Goal: Task Accomplishment & Management: Use online tool/utility

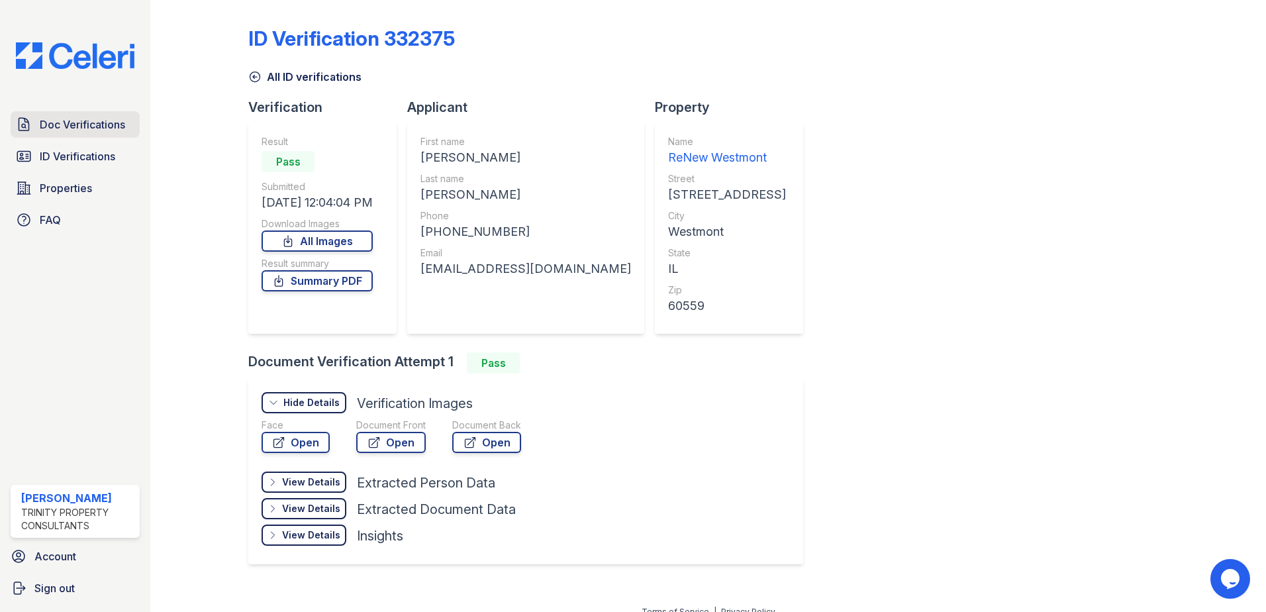
click at [64, 118] on span "Doc Verifications" at bounding box center [82, 125] width 85 height 16
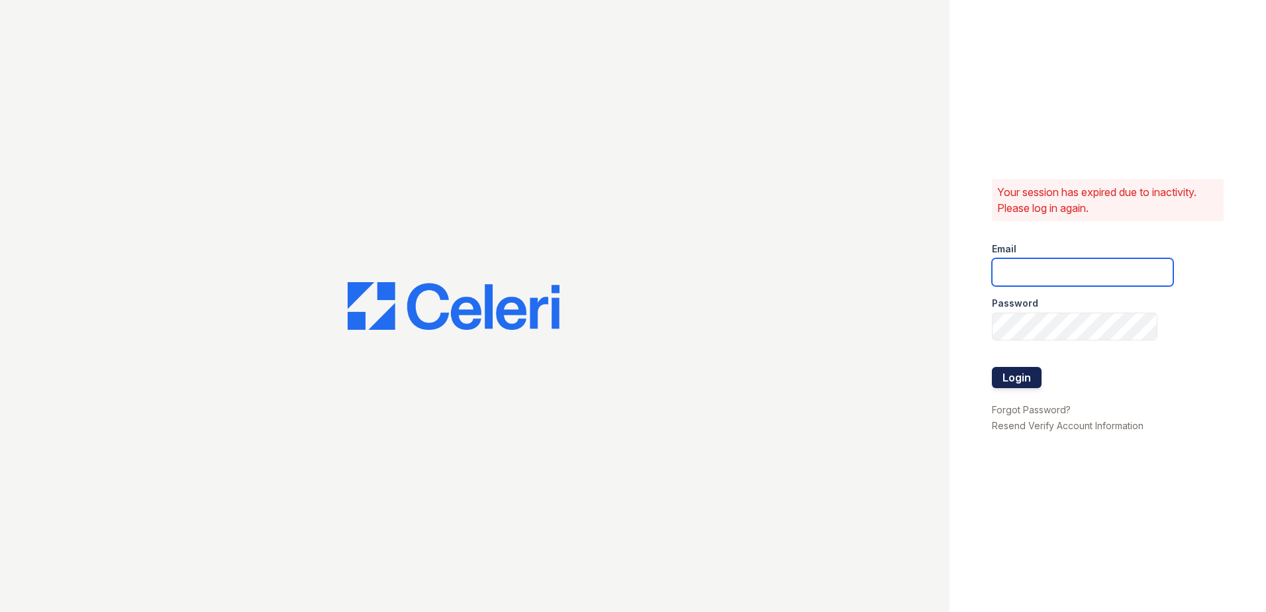
type input "kpartee@trinity-pm.com"
click at [1011, 377] on button "Login" at bounding box center [1017, 377] width 50 height 21
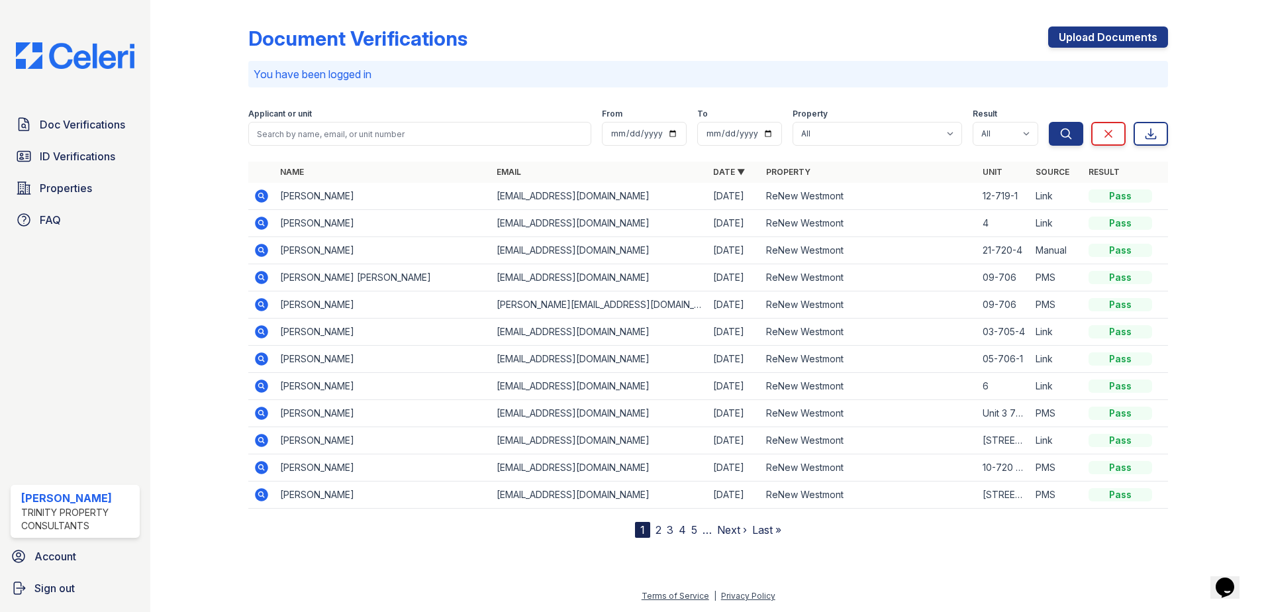
click at [262, 222] on icon at bounding box center [260, 222] width 3 height 3
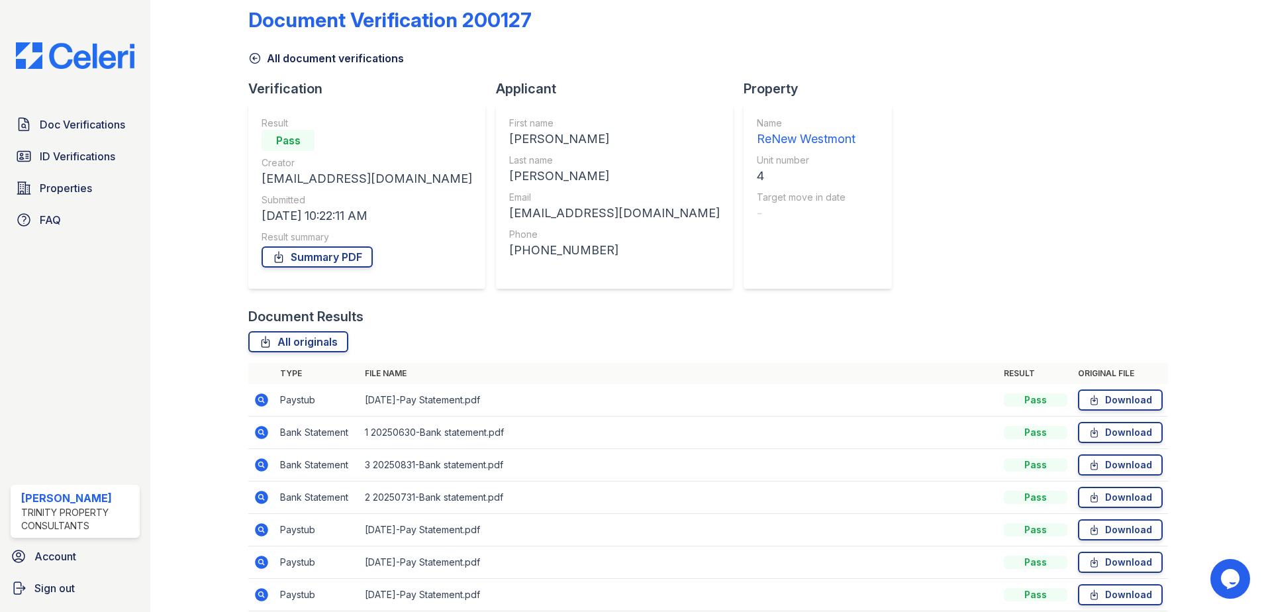
scroll to position [66, 0]
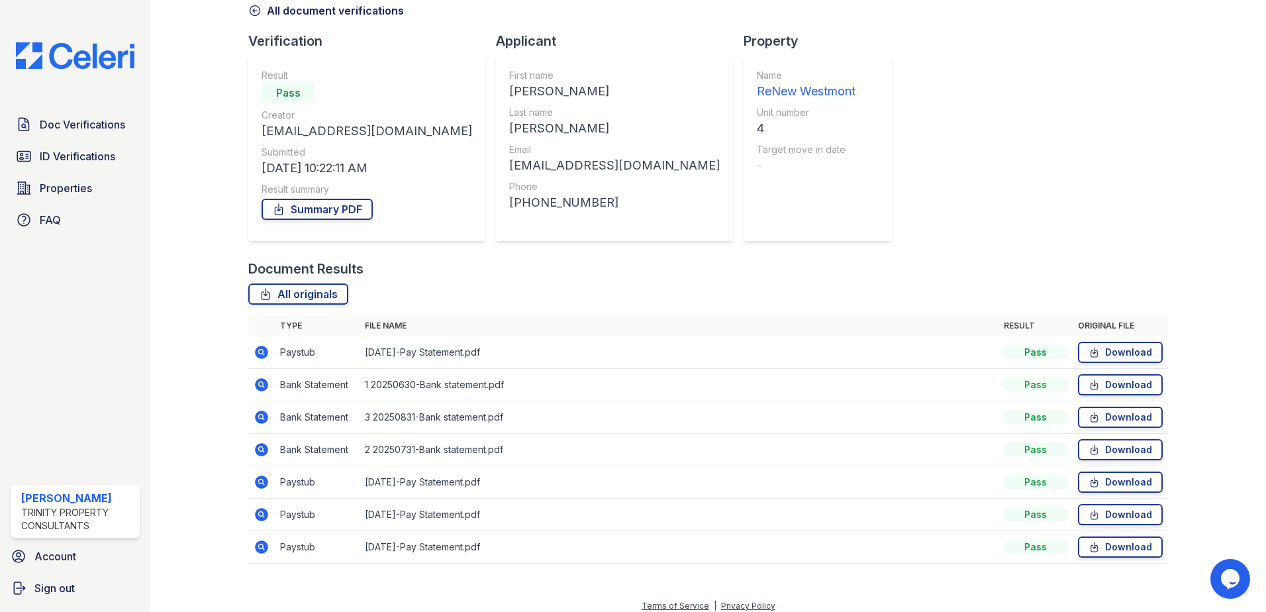
click at [259, 545] on icon at bounding box center [262, 547] width 16 height 16
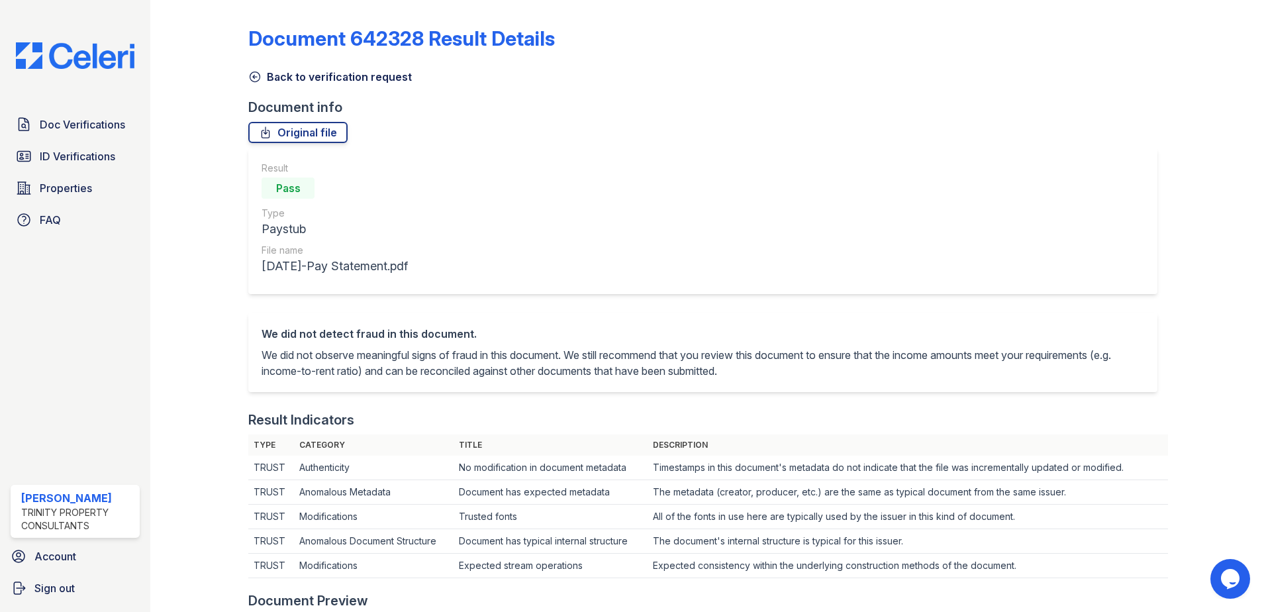
drag, startPoint x: 308, startPoint y: 76, endPoint x: 302, endPoint y: 85, distance: 10.5
click at [308, 76] on link "Back to verification request" at bounding box center [330, 77] width 164 height 16
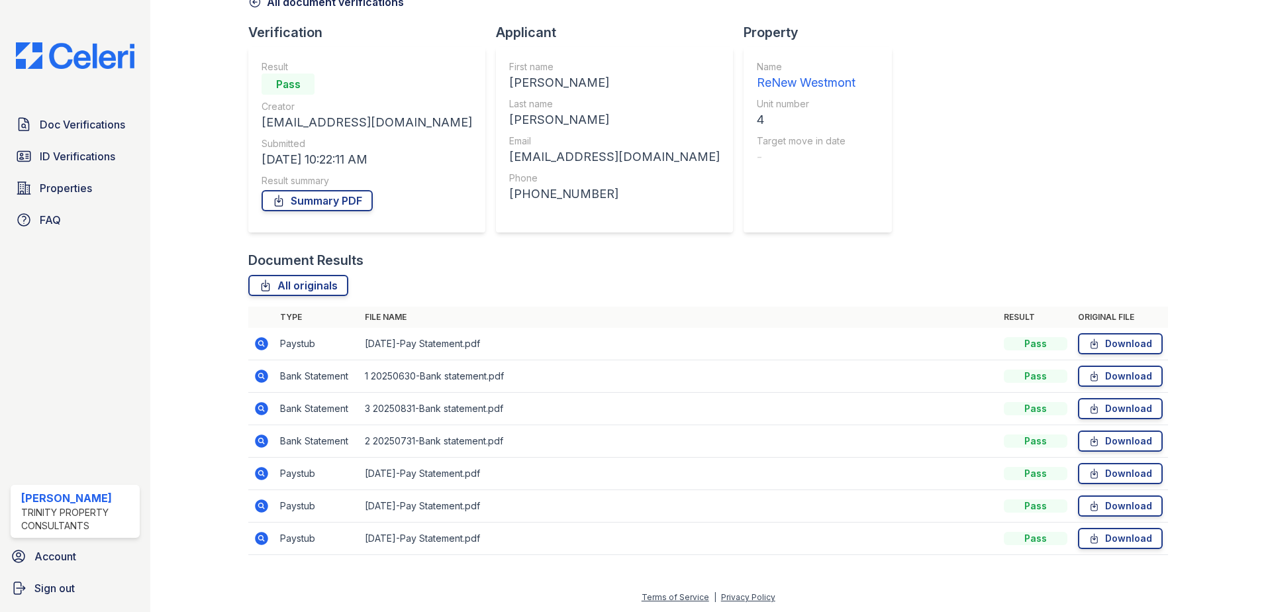
scroll to position [76, 0]
click at [259, 500] on icon at bounding box center [261, 504] width 13 height 13
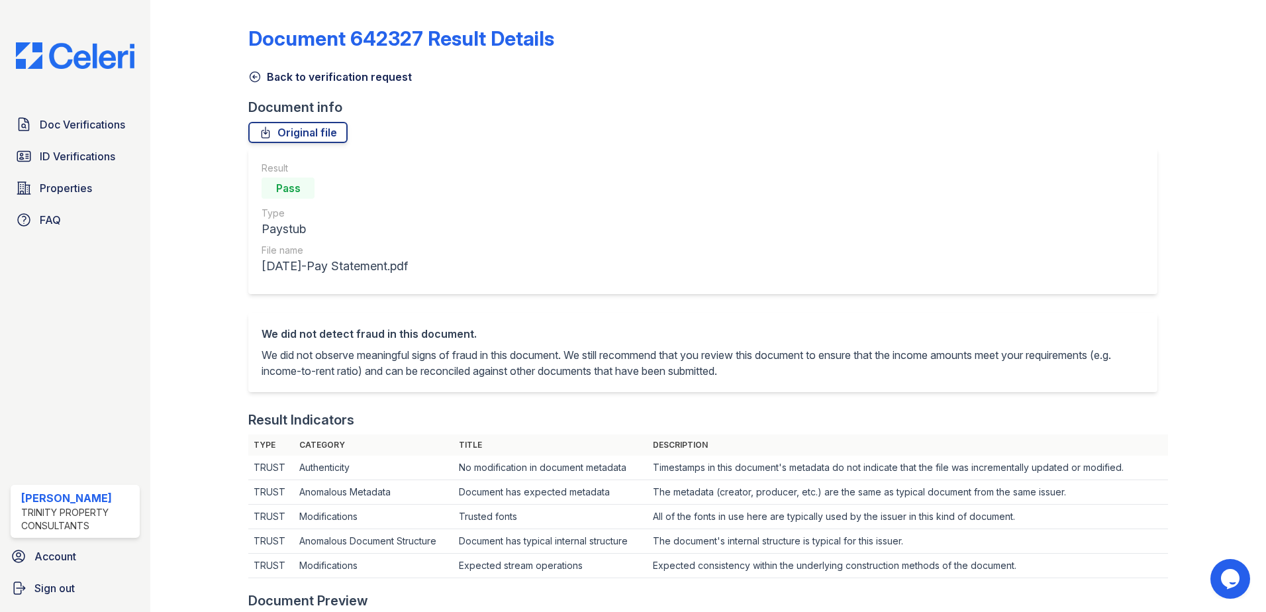
click at [266, 77] on link "Back to verification request" at bounding box center [330, 77] width 164 height 16
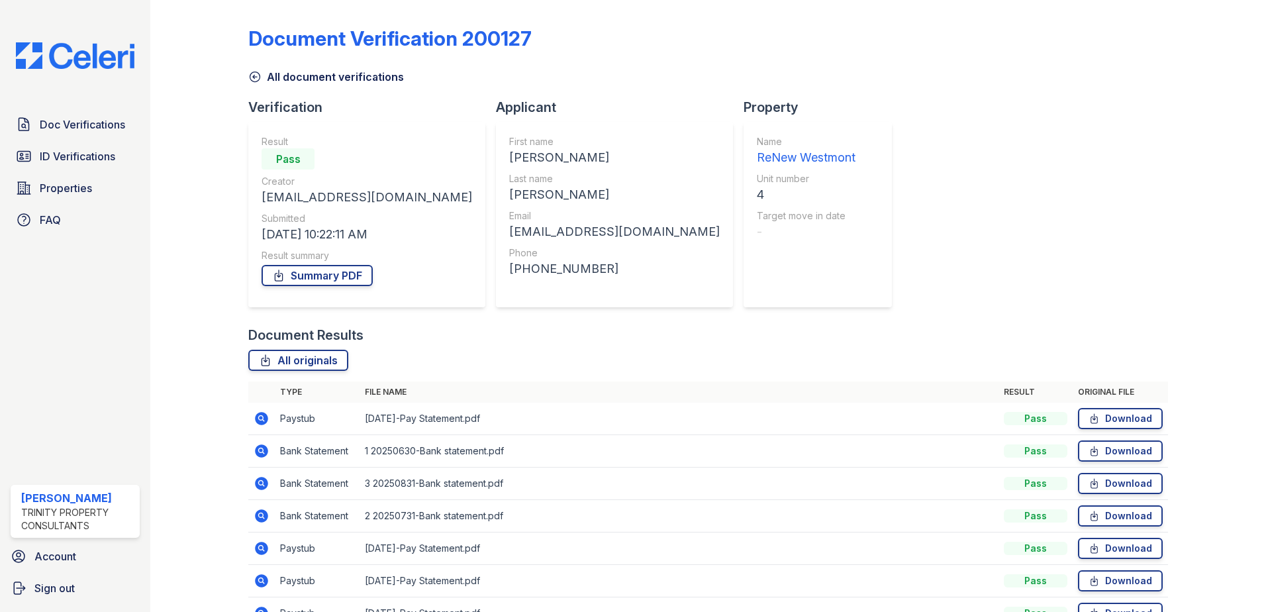
click at [260, 417] on icon at bounding box center [260, 417] width 3 height 3
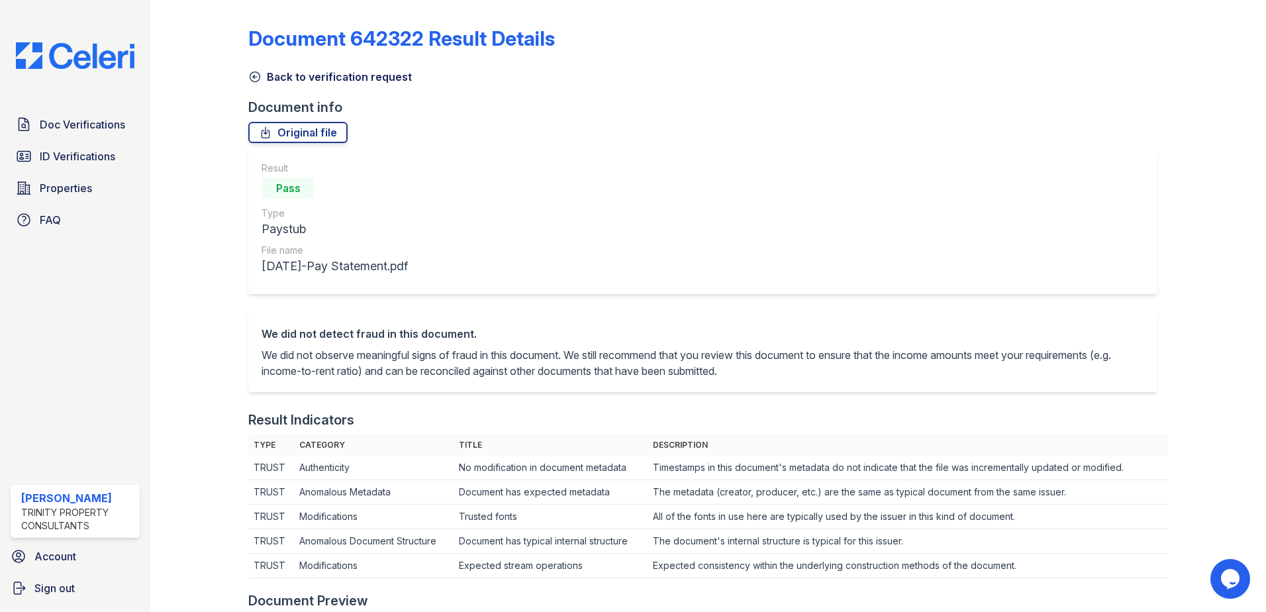
drag, startPoint x: 305, startPoint y: 76, endPoint x: 282, endPoint y: 115, distance: 45.7
click at [305, 76] on link "Back to verification request" at bounding box center [330, 77] width 164 height 16
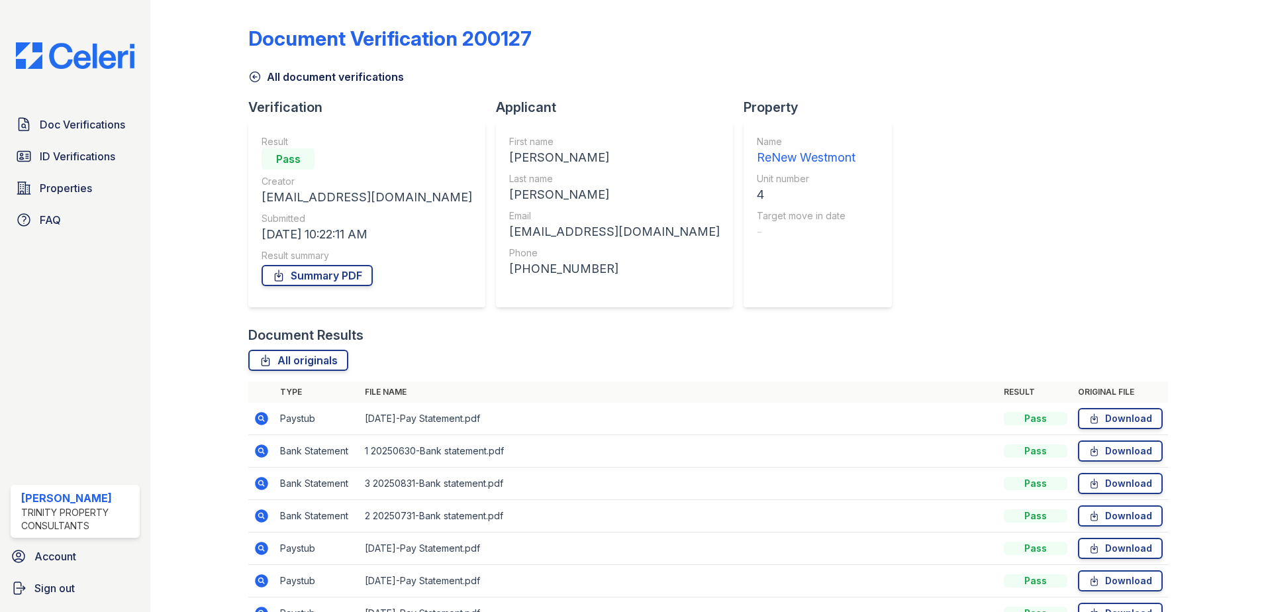
click at [258, 485] on icon at bounding box center [261, 483] width 13 height 13
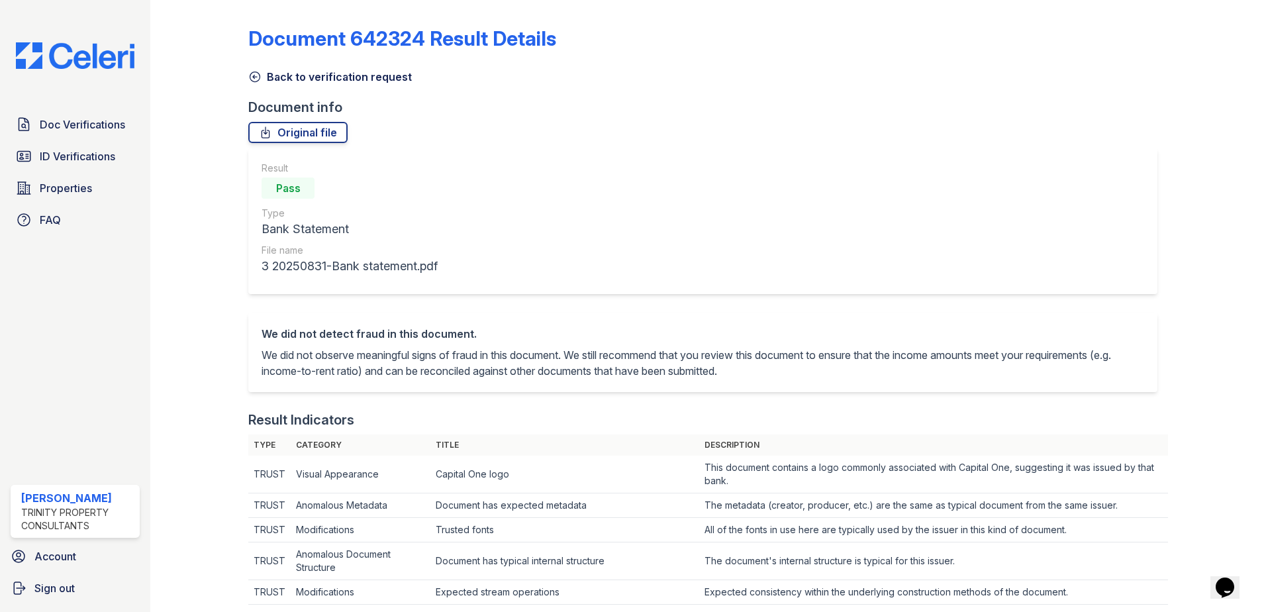
click at [319, 78] on link "Back to verification request" at bounding box center [330, 77] width 164 height 16
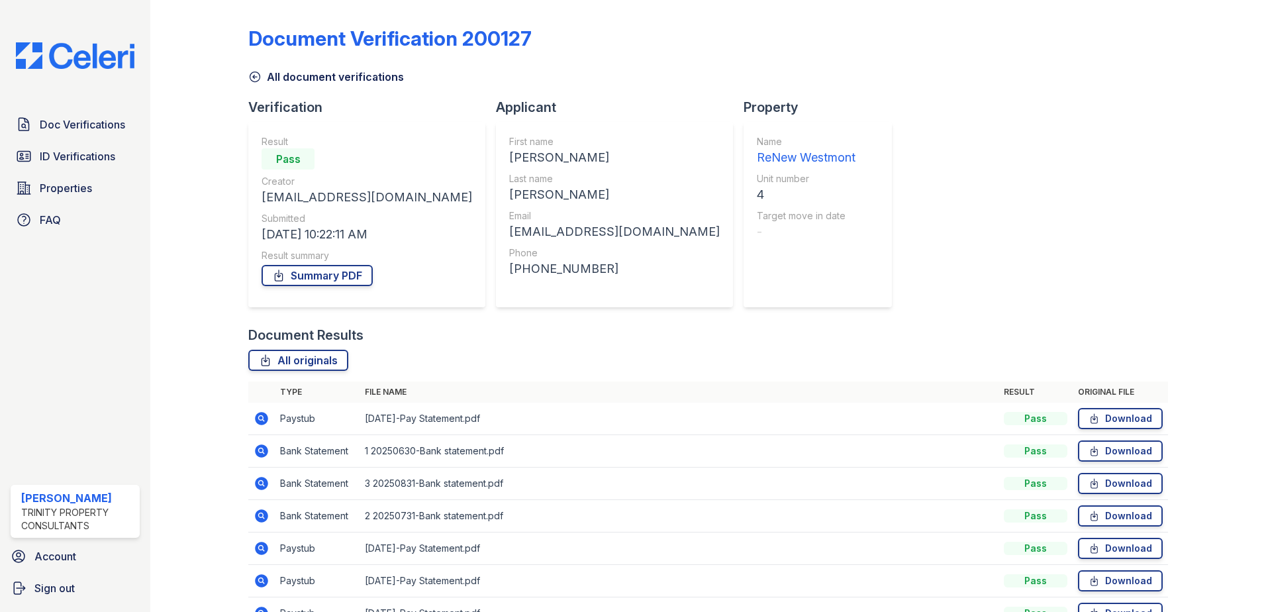
click at [288, 80] on link "All document verifications" at bounding box center [326, 77] width 156 height 16
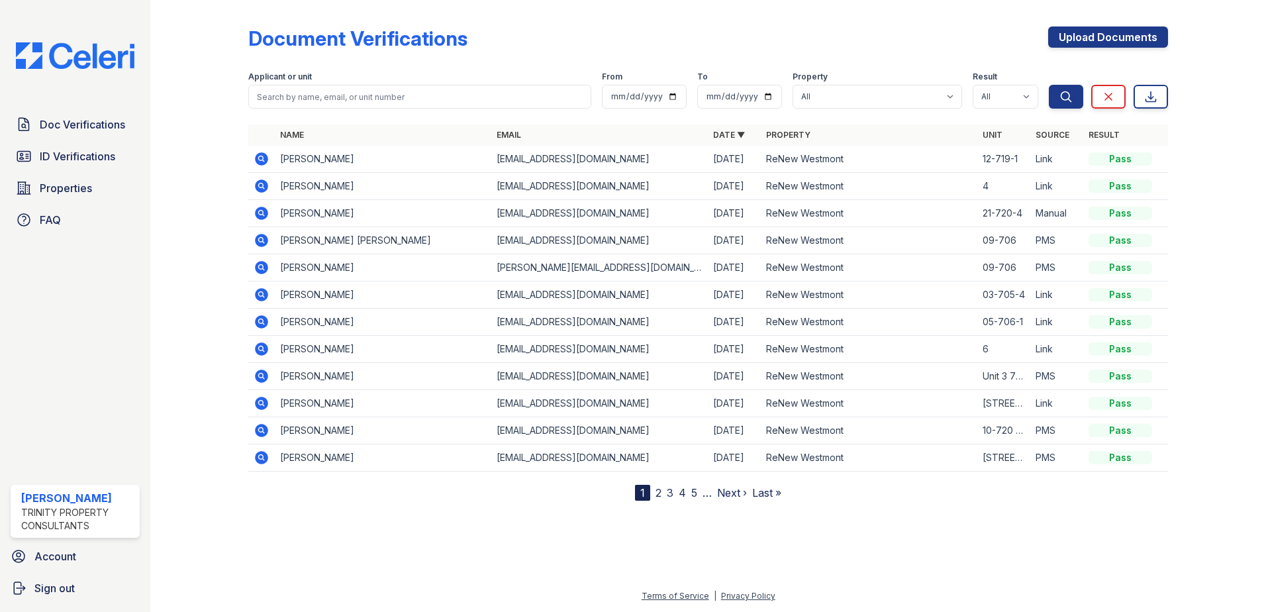
click at [261, 210] on icon at bounding box center [262, 213] width 16 height 16
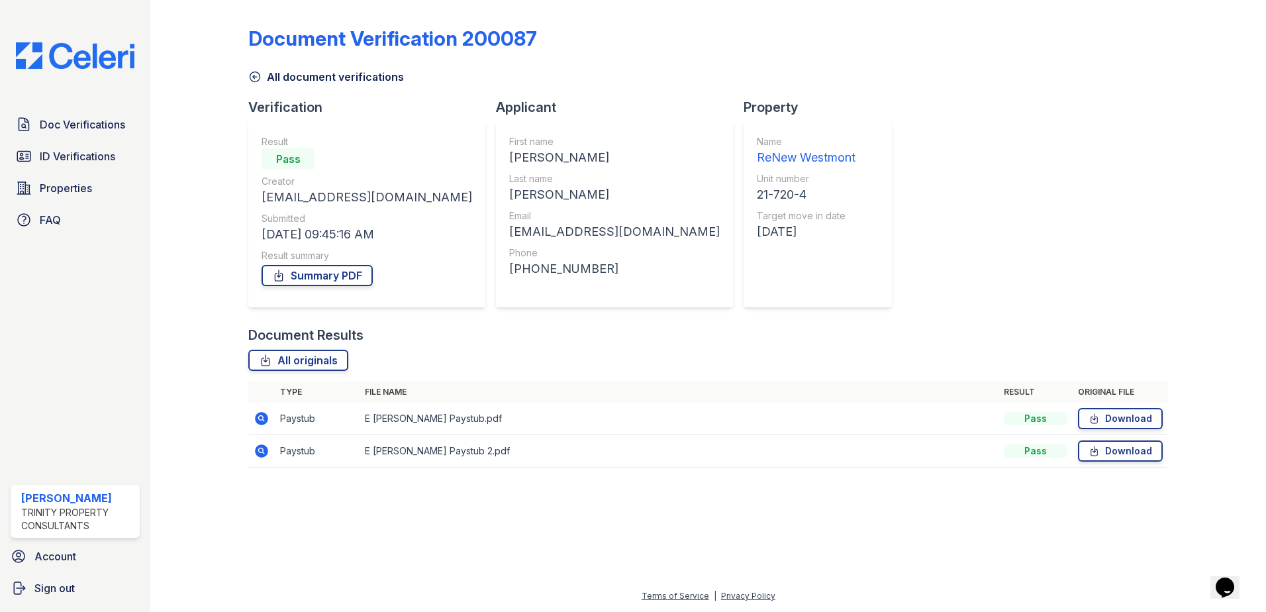
click at [264, 419] on icon at bounding box center [262, 419] width 16 height 16
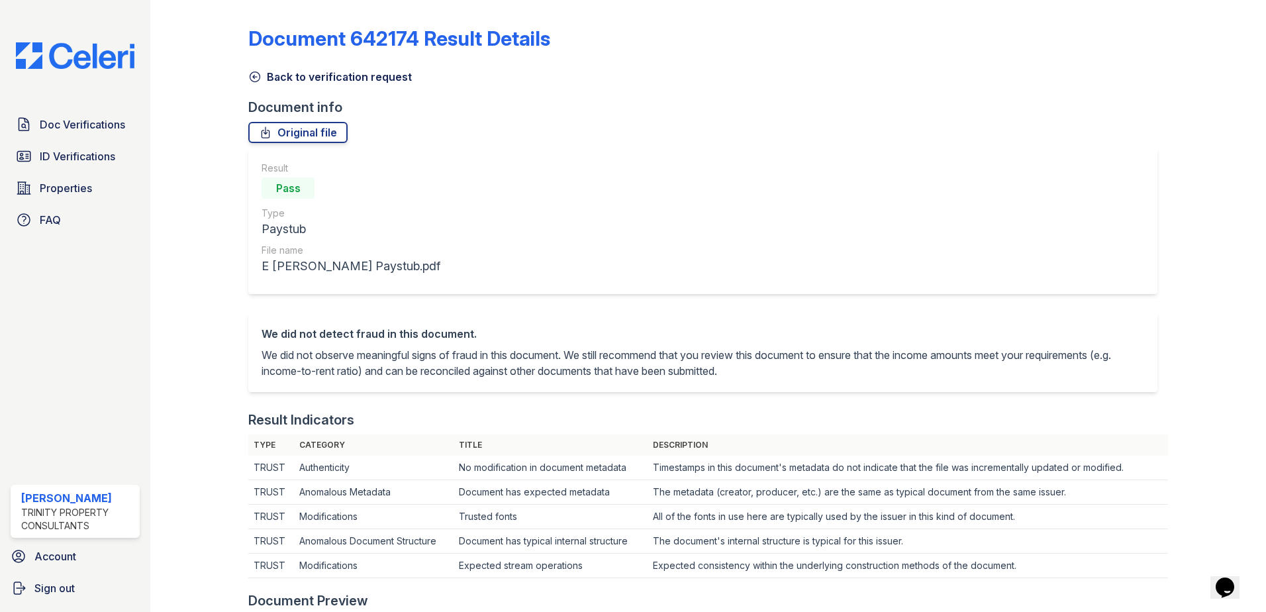
click at [306, 76] on link "Back to verification request" at bounding box center [330, 77] width 164 height 16
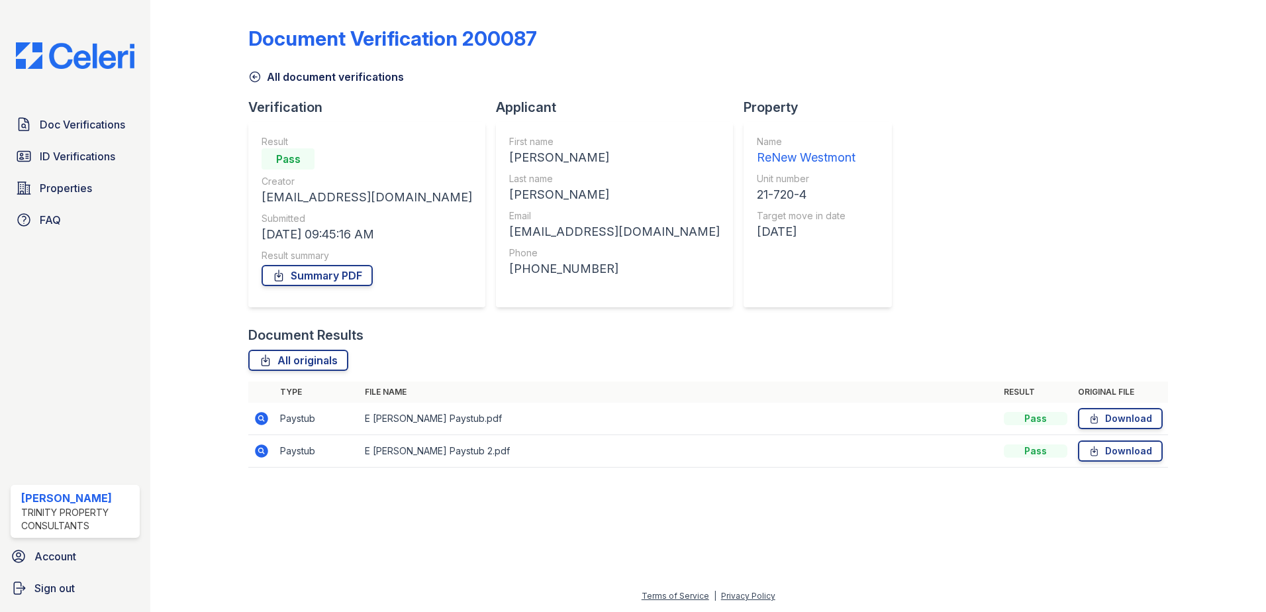
click at [272, 76] on link "All document verifications" at bounding box center [326, 77] width 156 height 16
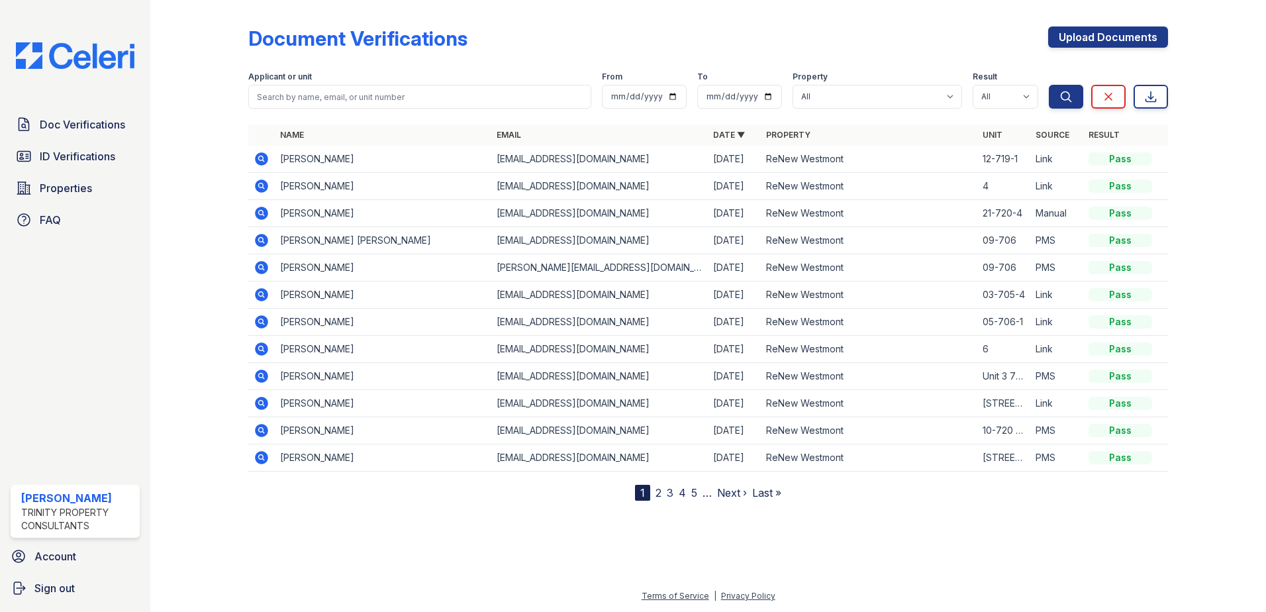
click at [262, 159] on icon at bounding box center [260, 157] width 3 height 3
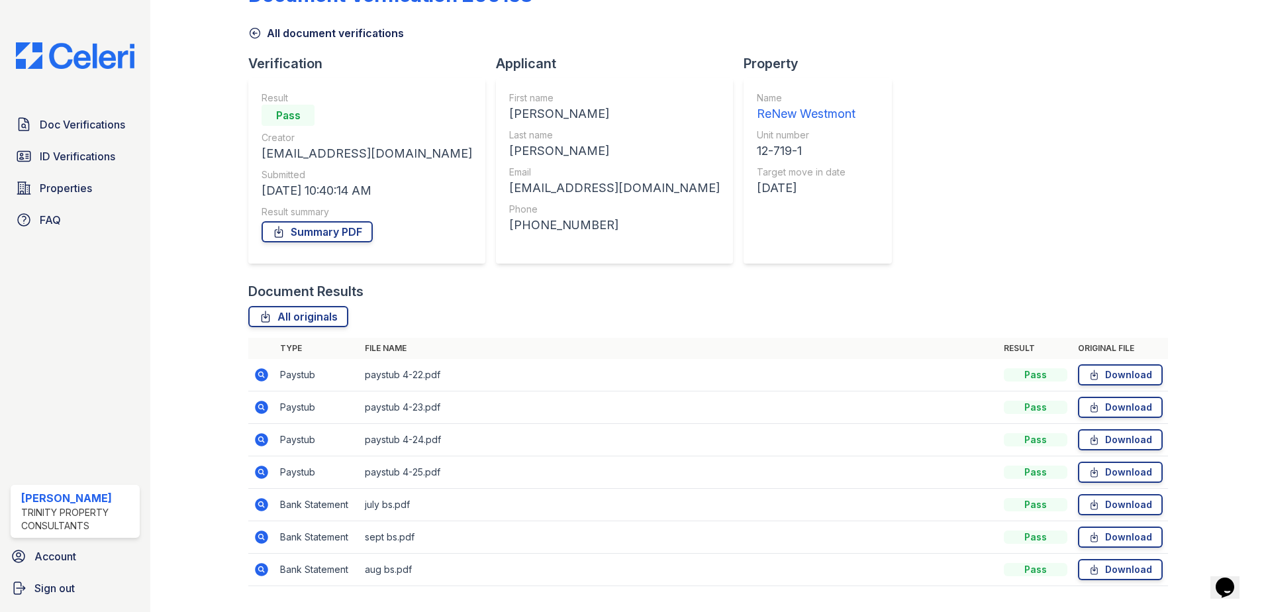
scroll to position [66, 0]
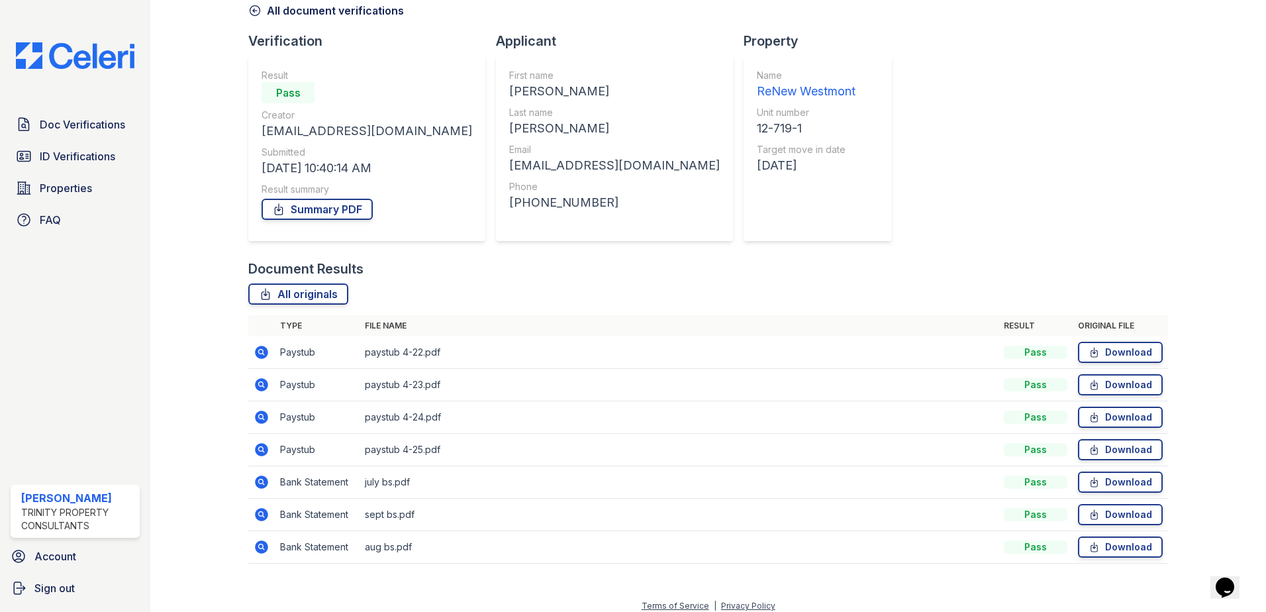
click at [264, 450] on icon at bounding box center [261, 449] width 13 height 13
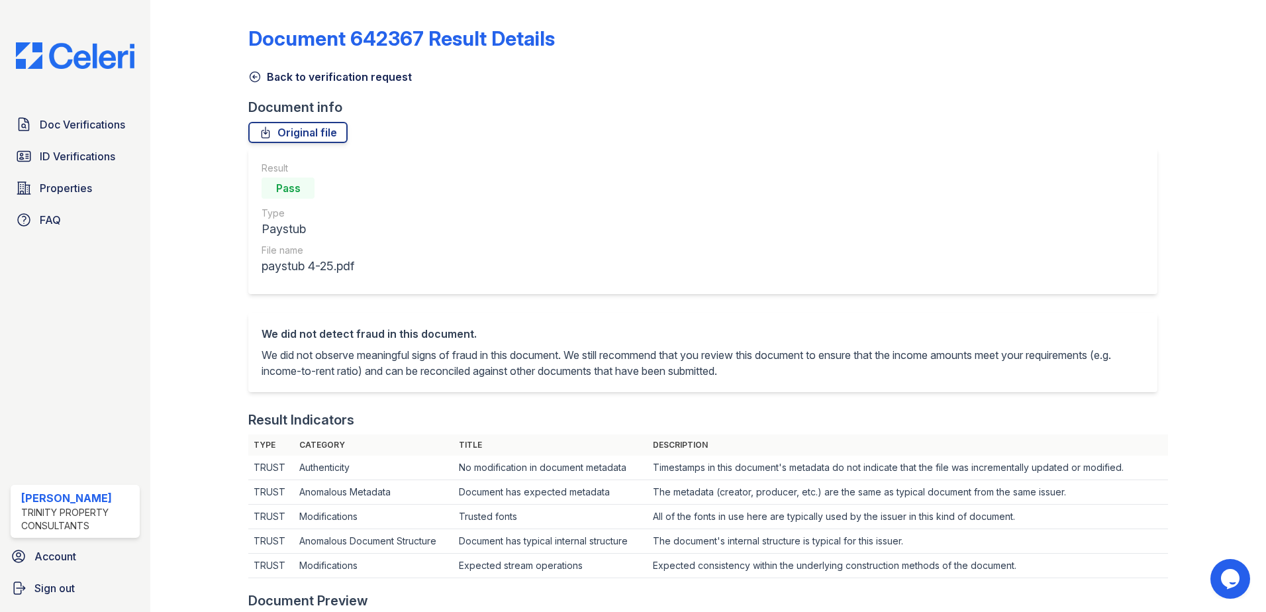
click at [302, 77] on link "Back to verification request" at bounding box center [330, 77] width 164 height 16
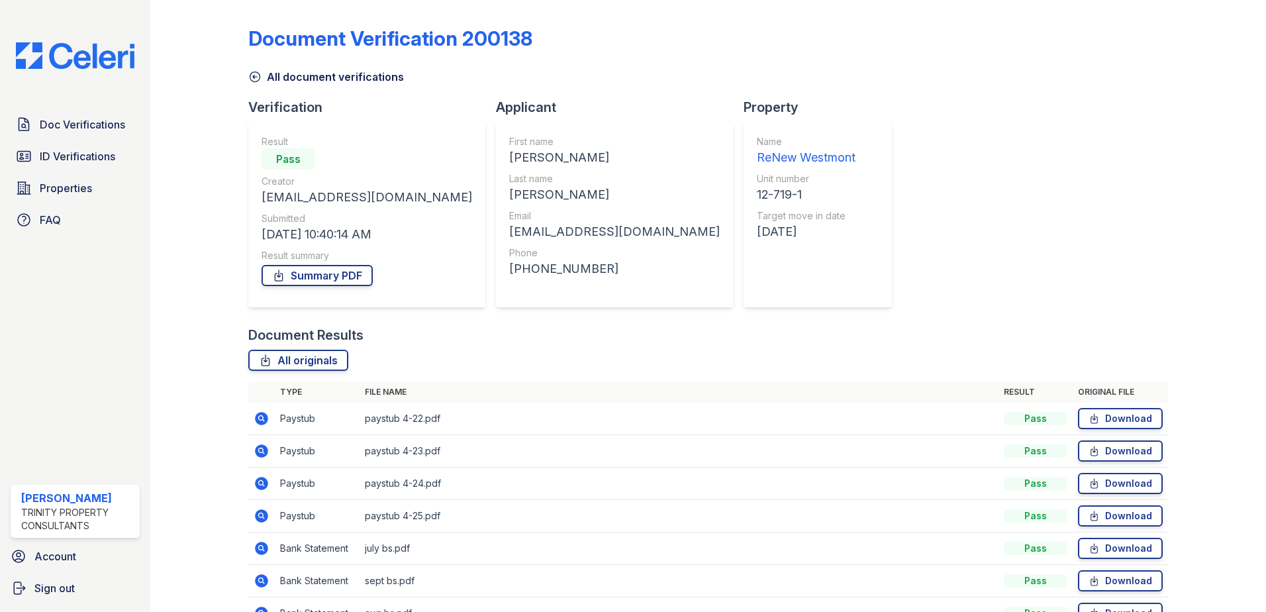
click at [262, 483] on icon at bounding box center [260, 482] width 3 height 3
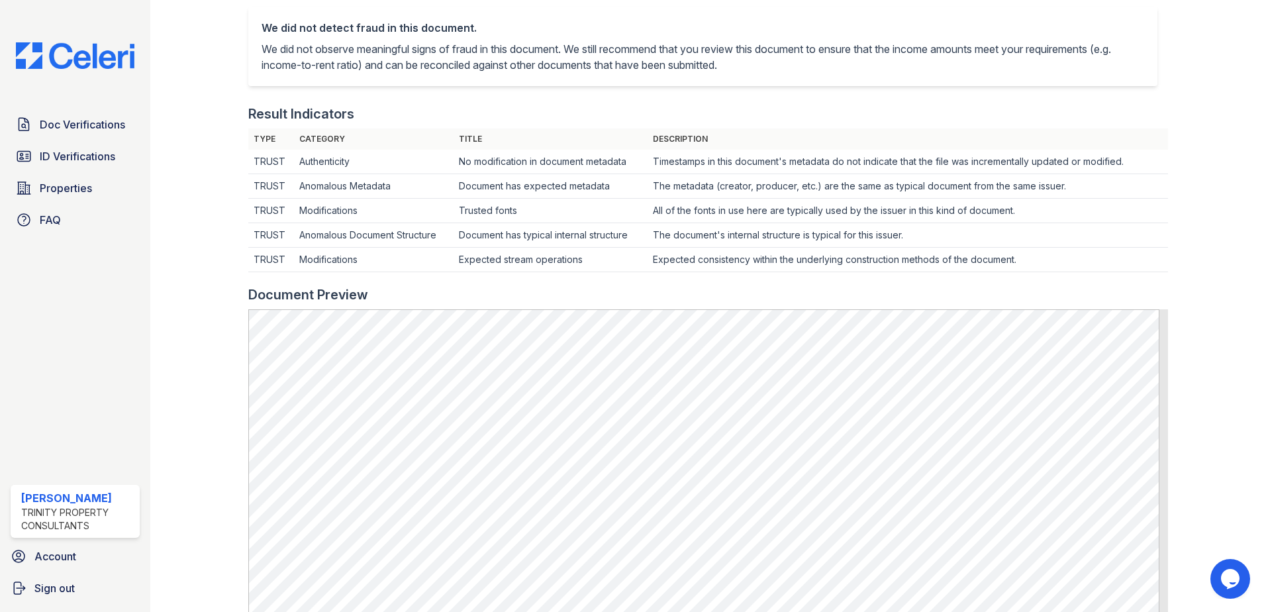
scroll to position [331, 0]
